Goal: Task Accomplishment & Management: Manage account settings

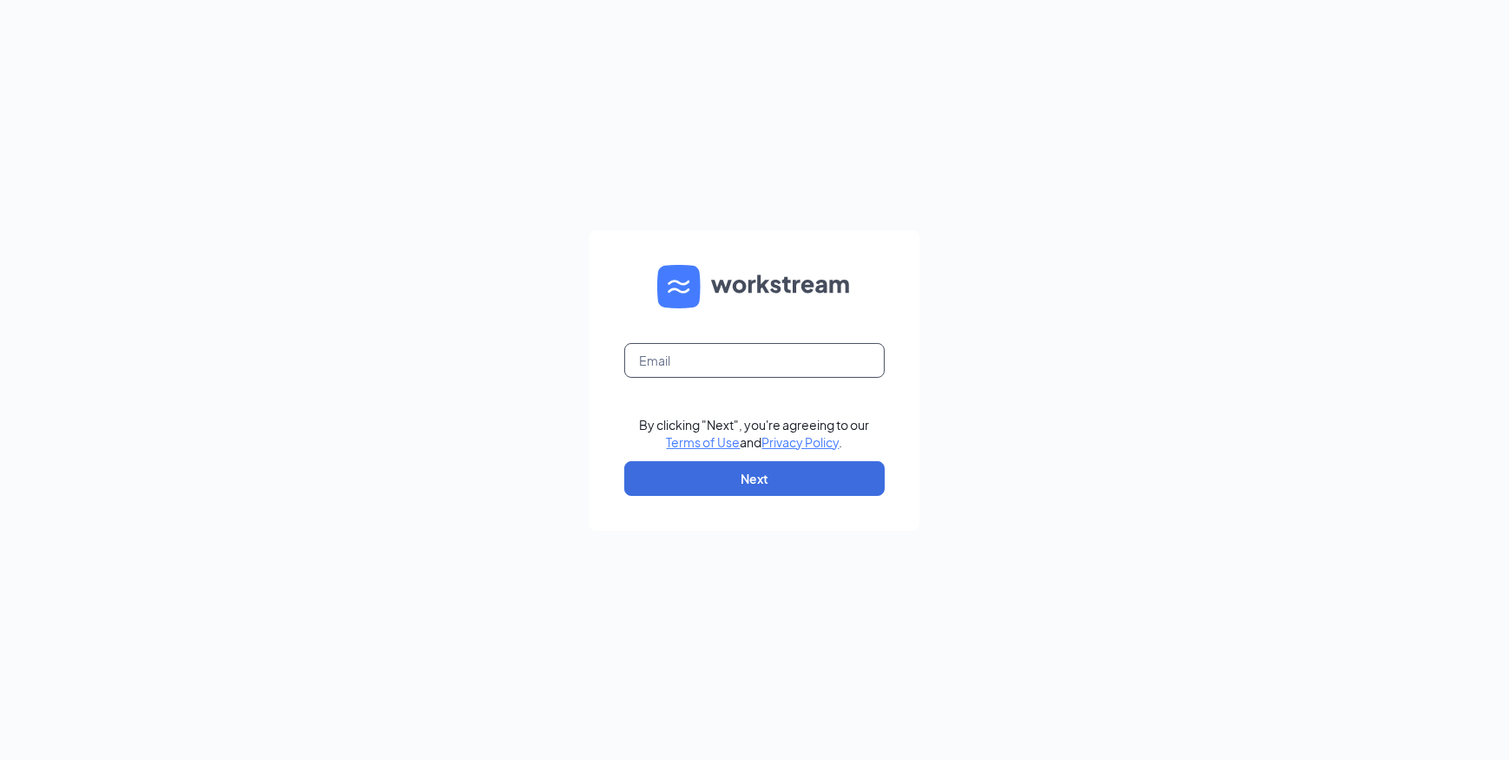
click at [738, 353] on input "text" at bounding box center [754, 360] width 261 height 35
type input "[EMAIL_ADDRESS][DOMAIN_NAME]"
click at [729, 469] on button "Next" at bounding box center [754, 478] width 261 height 35
